Goal: Task Accomplishment & Management: Complete application form

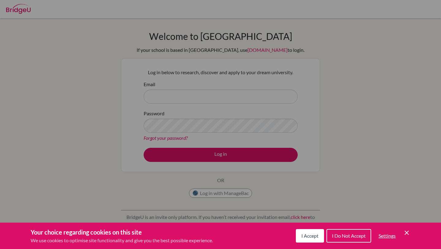
click at [194, 99] on div "Cookie Preferences" at bounding box center [220, 124] width 441 height 249
click at [310, 233] on span "I Accept" at bounding box center [310, 236] width 17 height 6
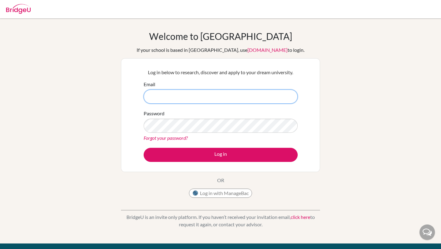
click at [243, 95] on input "Email" at bounding box center [221, 97] width 154 height 14
click at [206, 96] on input "Email" at bounding box center [221, 97] width 154 height 14
type input "[EMAIL_ADDRESS][DOMAIN_NAME]"
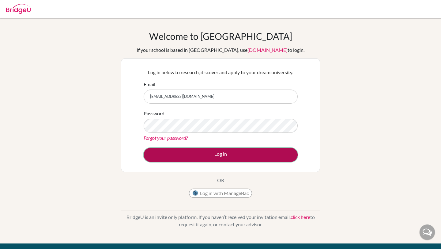
click at [207, 148] on button "Log in" at bounding box center [221, 155] width 154 height 14
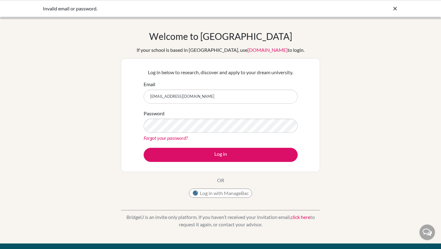
click at [282, 184] on div "Welcome to [GEOGRAPHIC_DATA] If your school is based in [GEOGRAPHIC_DATA], use …" at bounding box center [220, 116] width 199 height 170
drag, startPoint x: 225, startPoint y: 98, endPoint x: 101, endPoint y: 94, distance: 123.6
click at [101, 94] on div "Welcome to [GEOGRAPHIC_DATA] If your school is based in [GEOGRAPHIC_DATA], use …" at bounding box center [220, 131] width 441 height 200
type input "[PERSON_NAME][EMAIL_ADDRESS][PERSON_NAME][DOMAIN_NAME]"
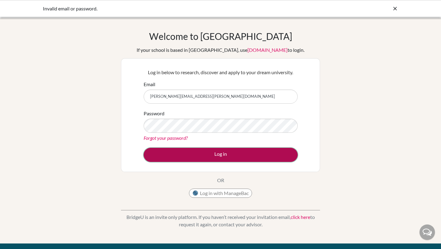
click at [211, 157] on button "Log in" at bounding box center [221, 155] width 154 height 14
